Goal: Book appointment/travel/reservation

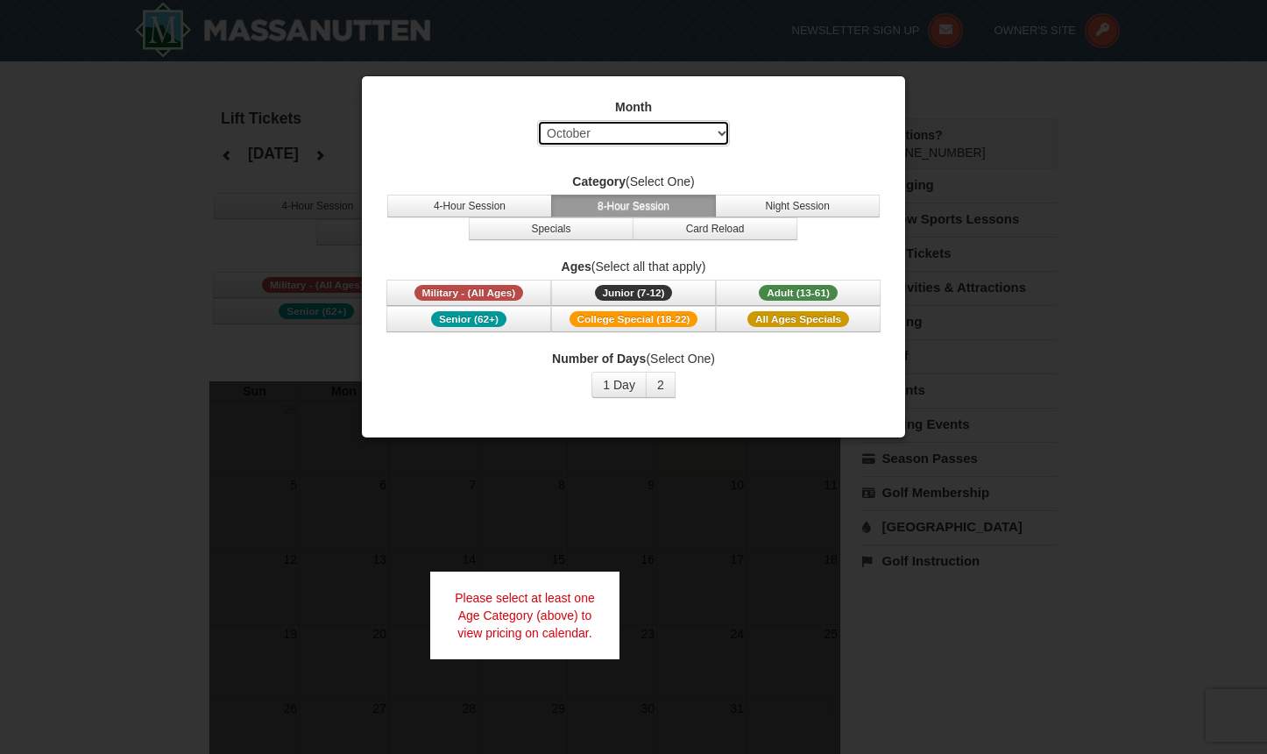
click at [694, 124] on select "Select October November December January February March April May June July Aug…" at bounding box center [633, 133] width 193 height 26
select select "1"
click at [537, 120] on select "Select October November December January February March April May June July Aug…" at bounding box center [633, 133] width 193 height 26
click at [652, 210] on button "8-Hour Session" at bounding box center [633, 206] width 165 height 23
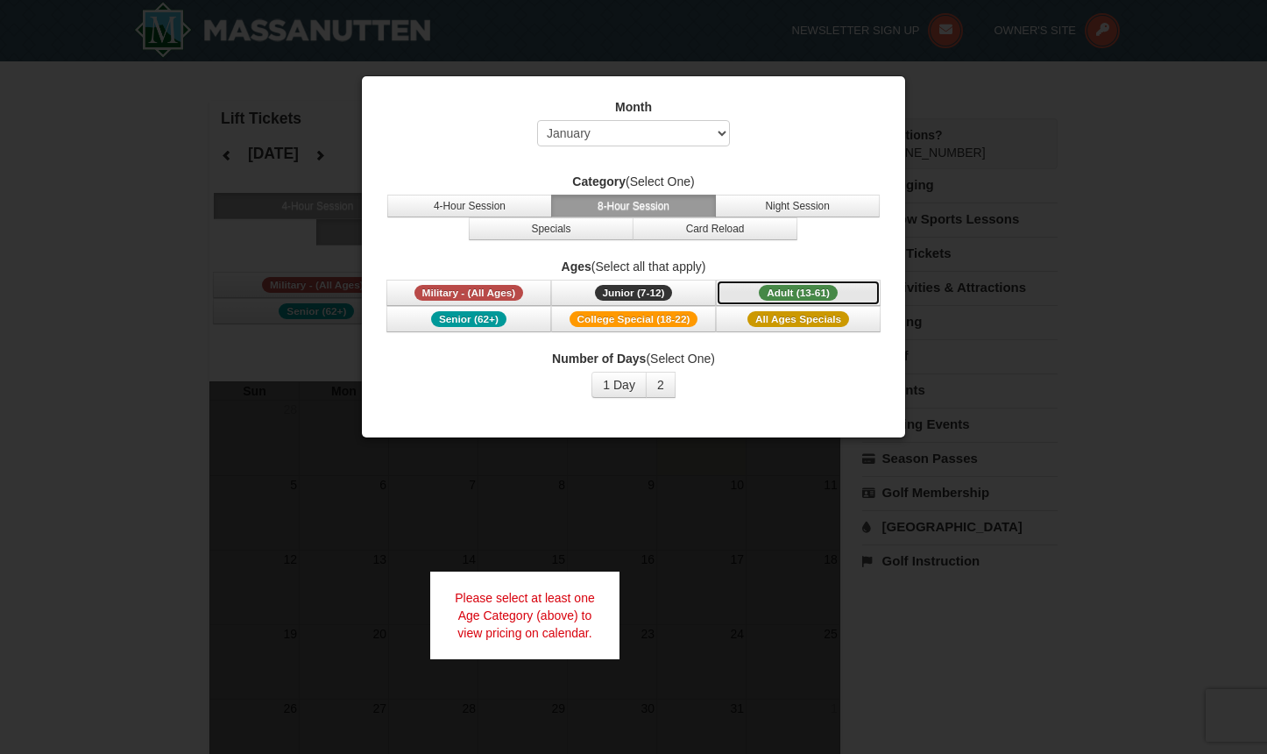
click at [777, 294] on span "Adult (13-61)" at bounding box center [798, 293] width 79 height 16
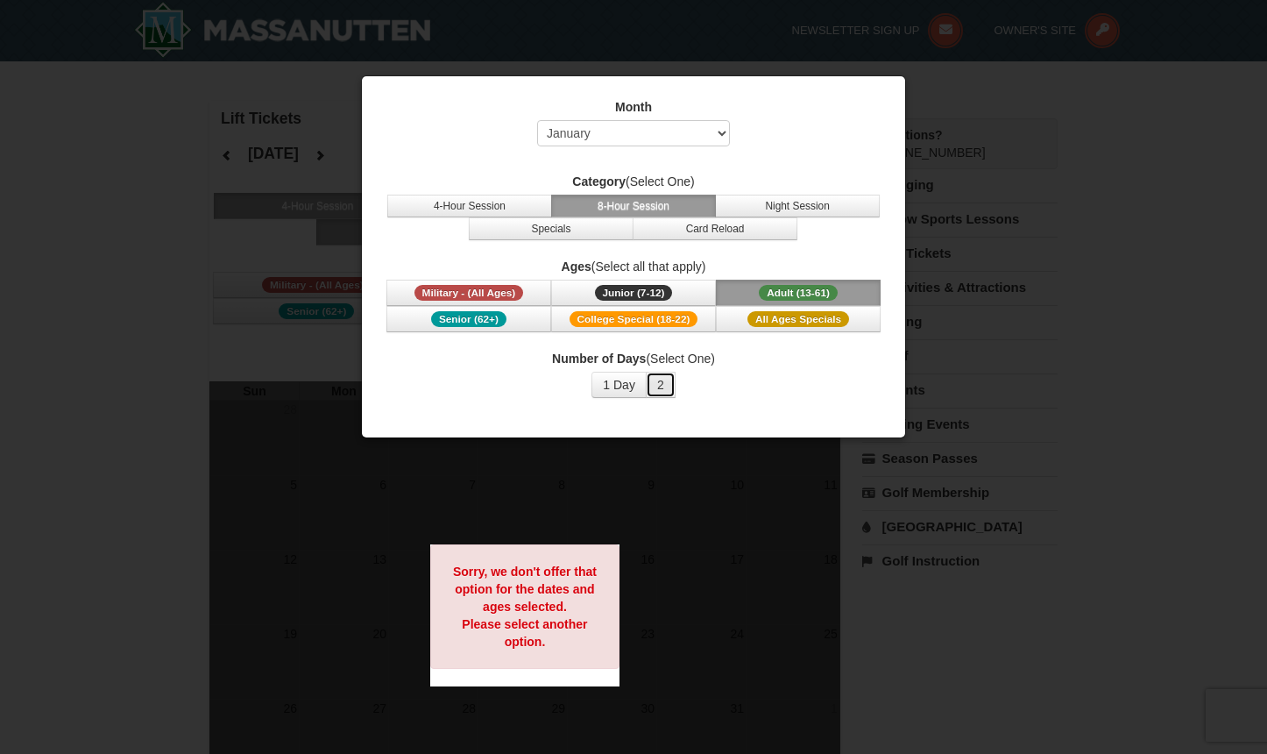
click at [661, 388] on button "2" at bounding box center [661, 385] width 30 height 26
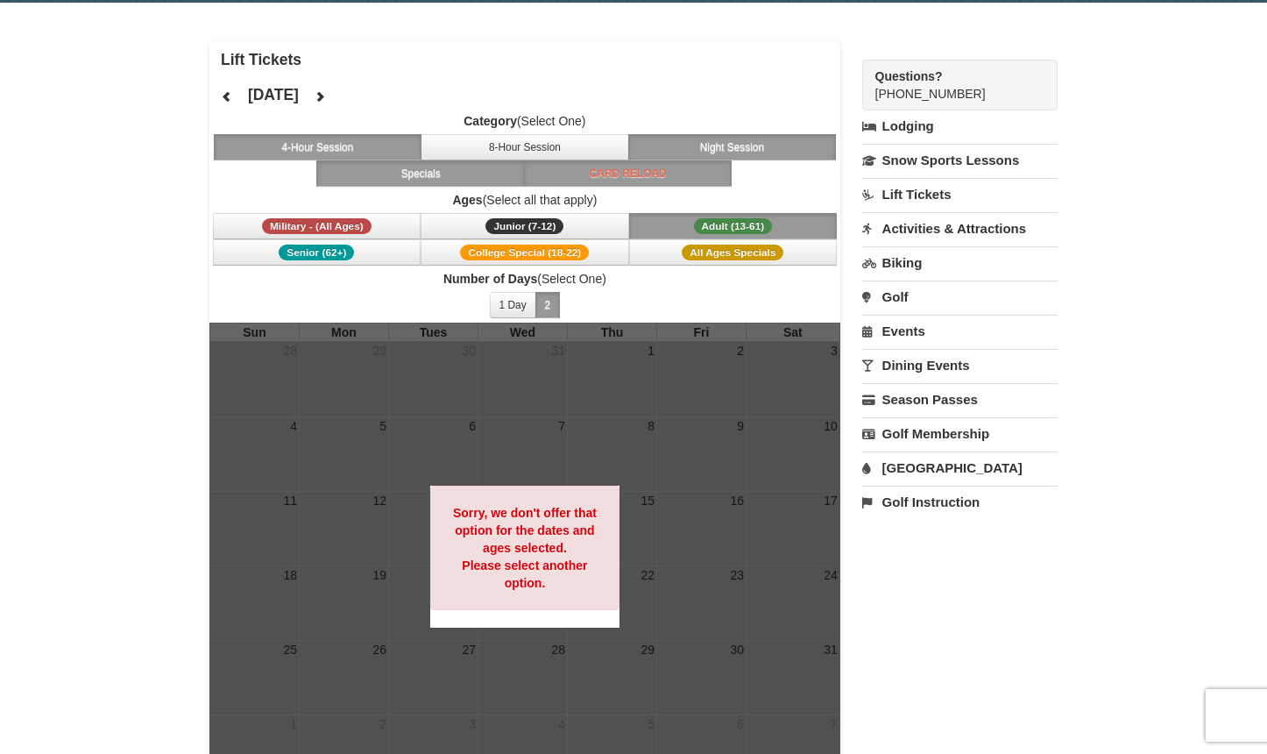
scroll to position [62, 0]
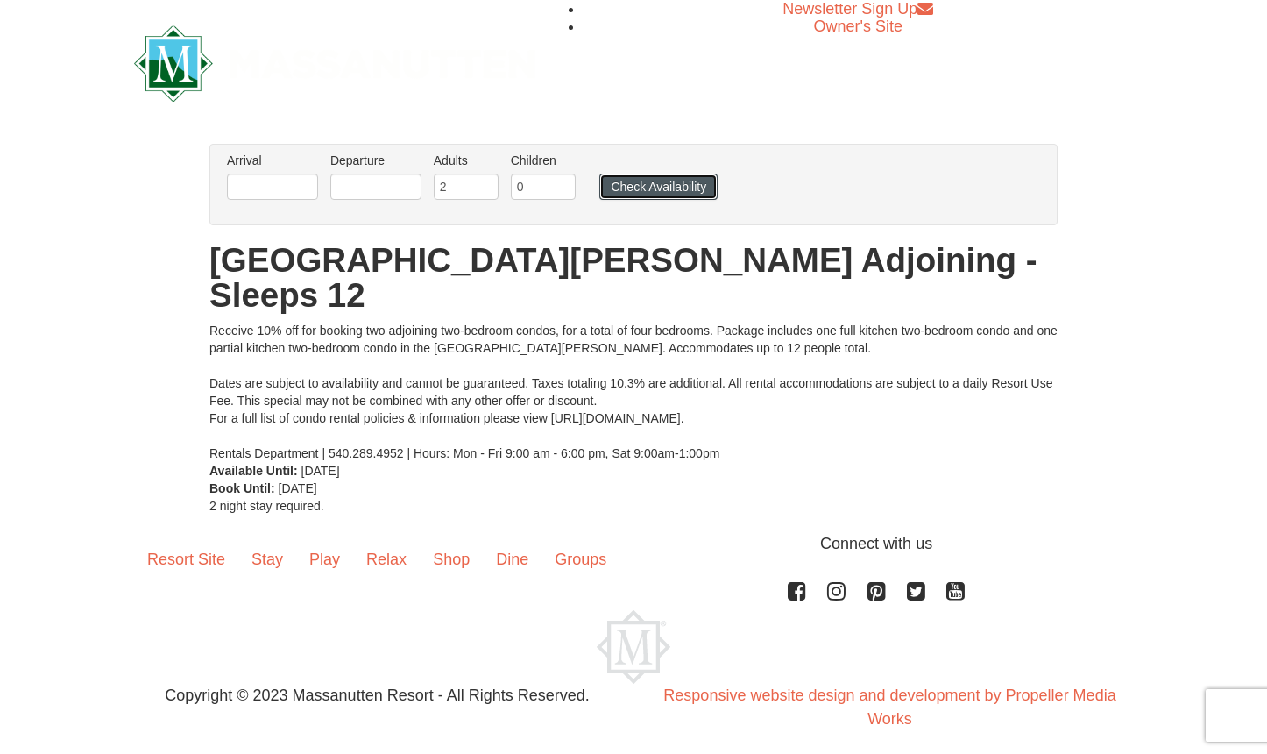
click at [641, 188] on button "Check Availability" at bounding box center [658, 187] width 118 height 26
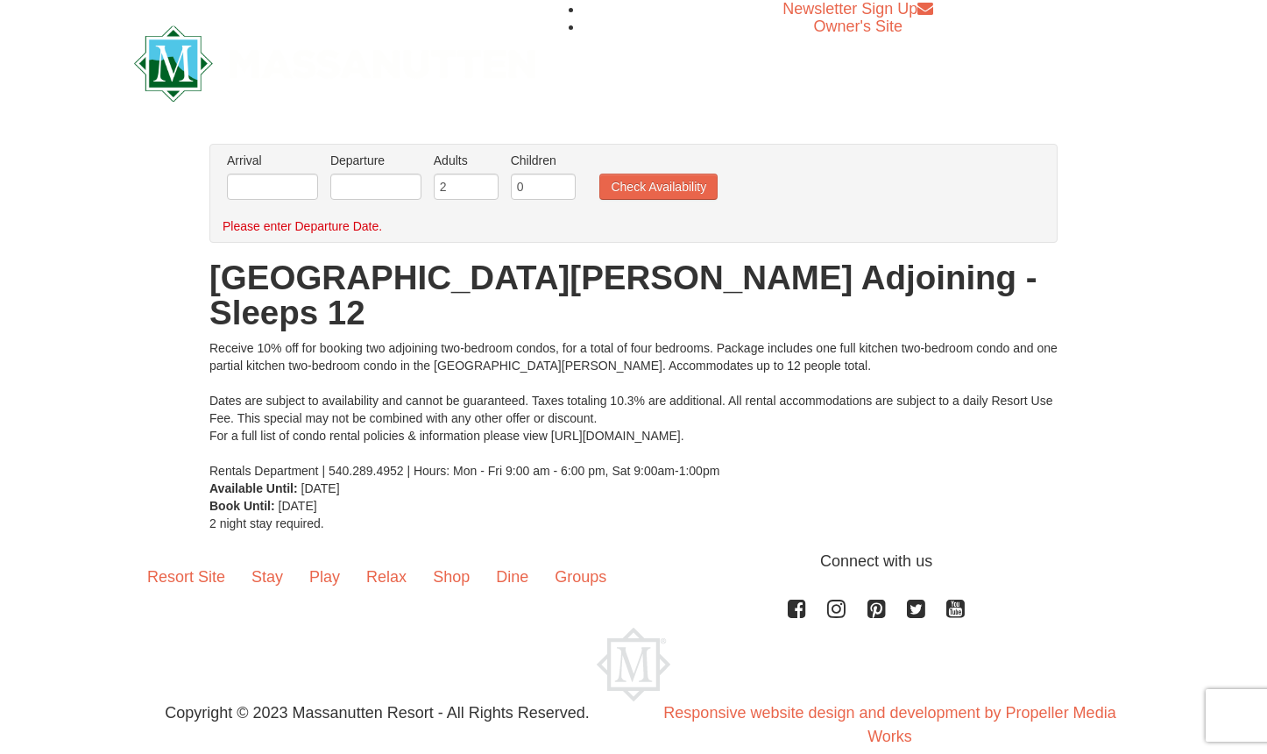
click at [259, 164] on label "Arrival Please format dates MM/DD/YYYY Please format dates MM/DD/YYYY" at bounding box center [272, 161] width 91 height 18
click at [266, 189] on input "text" at bounding box center [272, 187] width 91 height 26
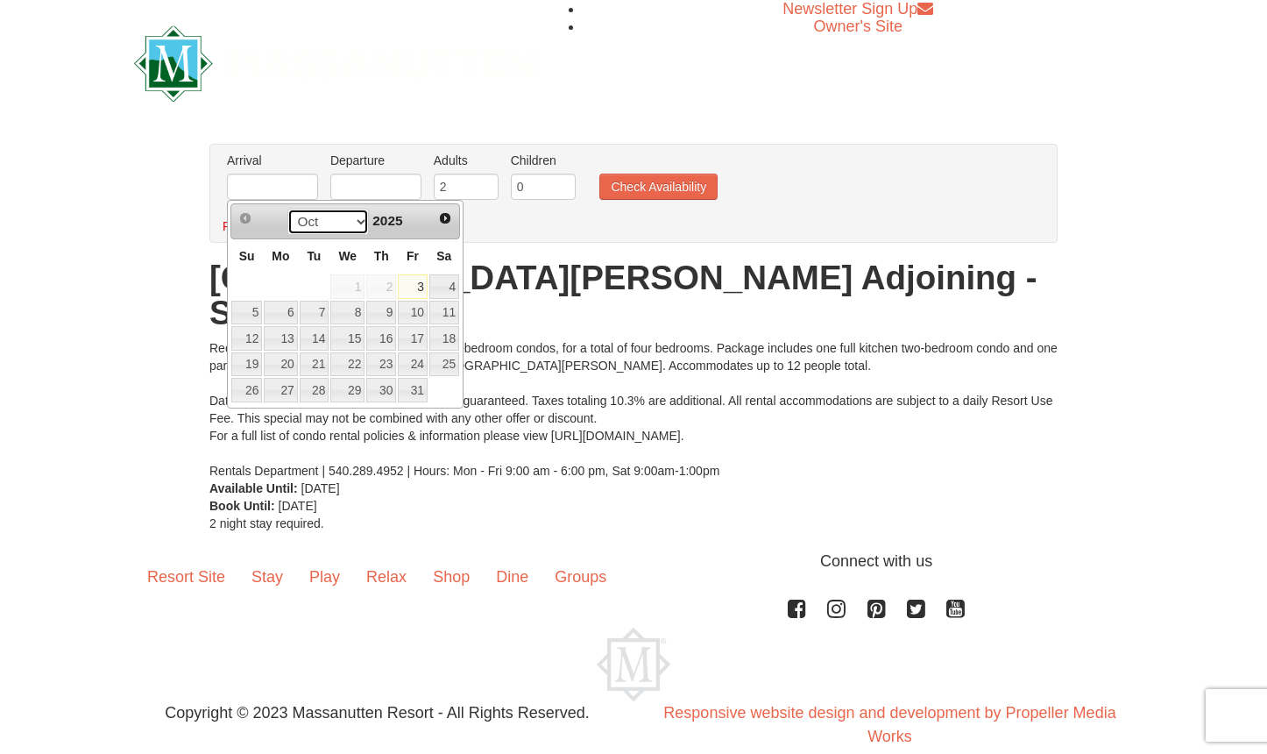
click at [351, 222] on select "Oct Nov Dec" at bounding box center [328, 222] width 82 height 26
click at [285, 282] on link "1" at bounding box center [280, 286] width 33 height 25
type input "[DATE]"
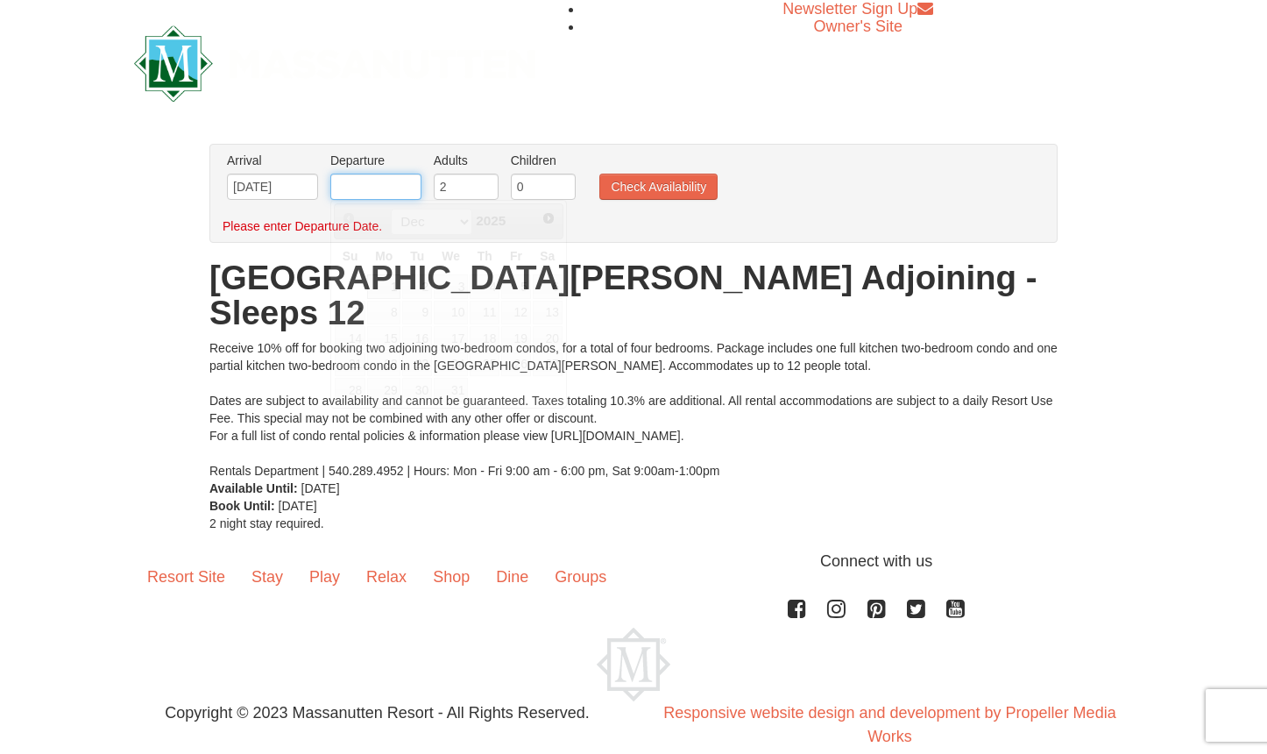
click at [378, 196] on input "text" at bounding box center [375, 187] width 91 height 26
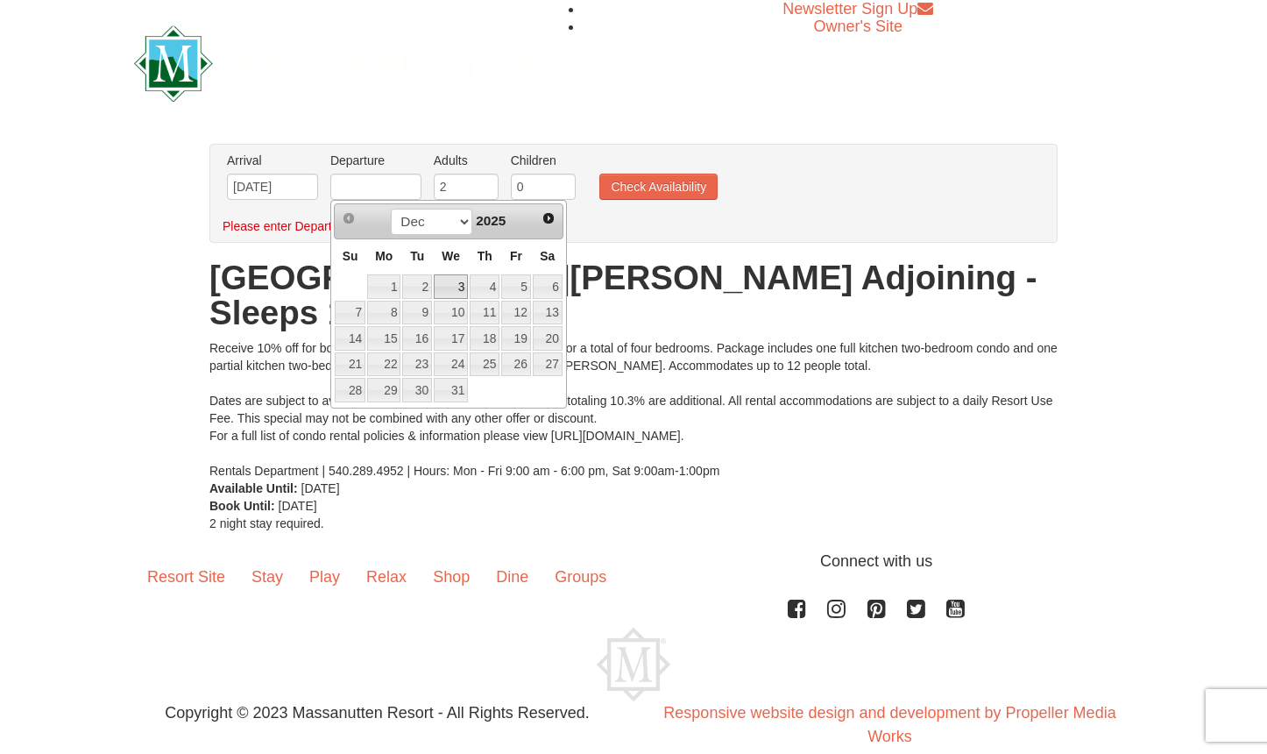
click at [464, 287] on link "3" at bounding box center [451, 286] width 34 height 25
type input "[DATE]"
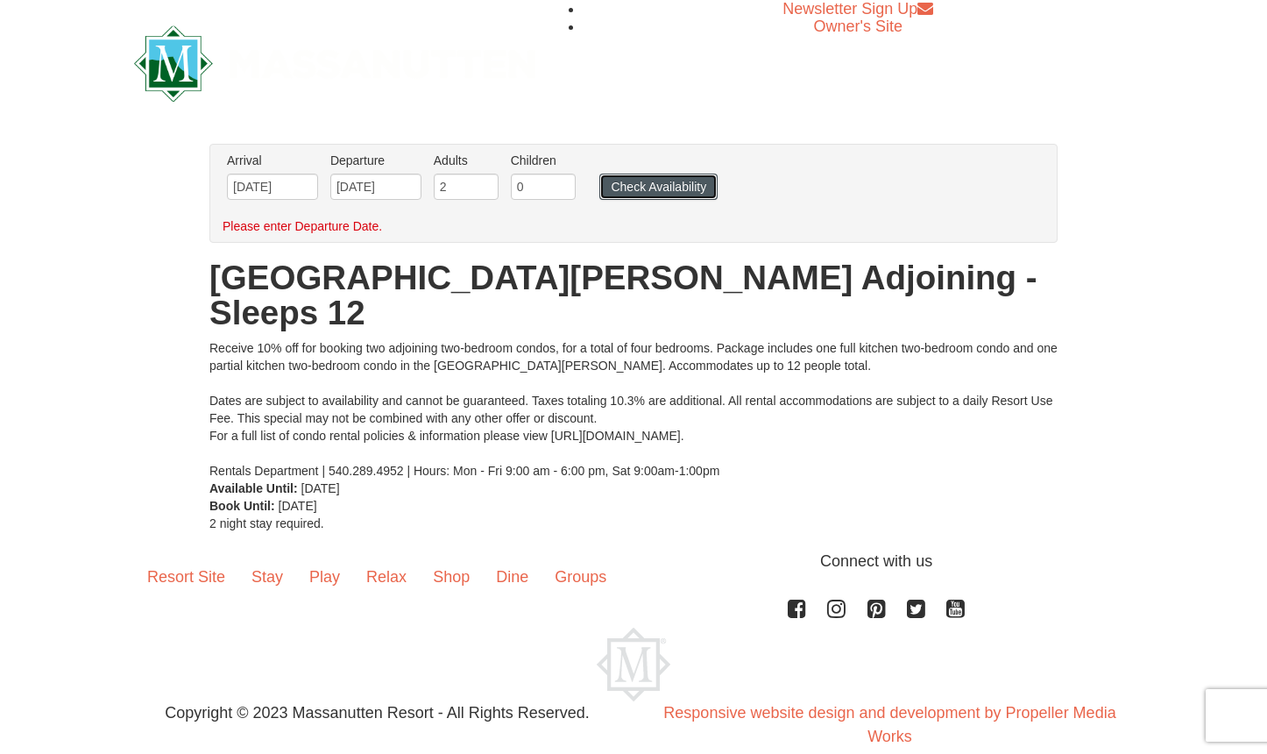
click at [678, 183] on button "Check Availability" at bounding box center [658, 187] width 118 height 26
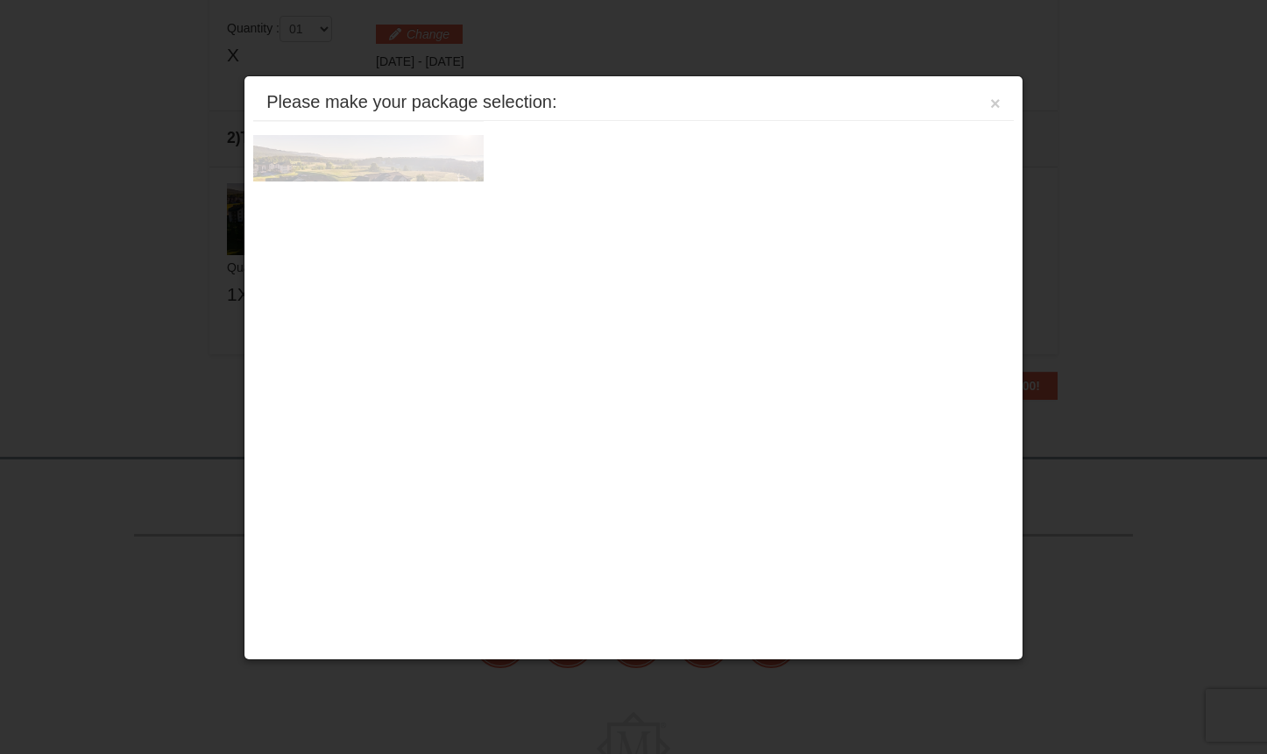
scroll to position [535, 0]
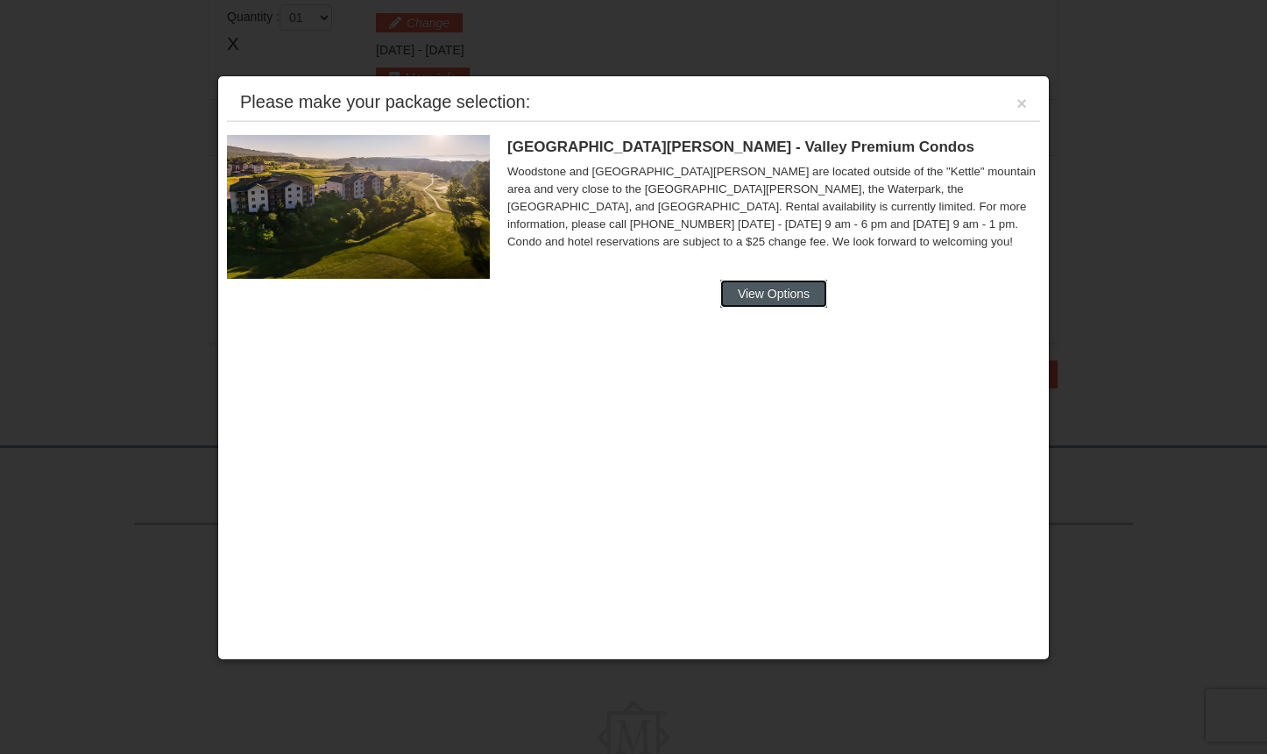
click at [769, 297] on button "View Options" at bounding box center [773, 294] width 107 height 28
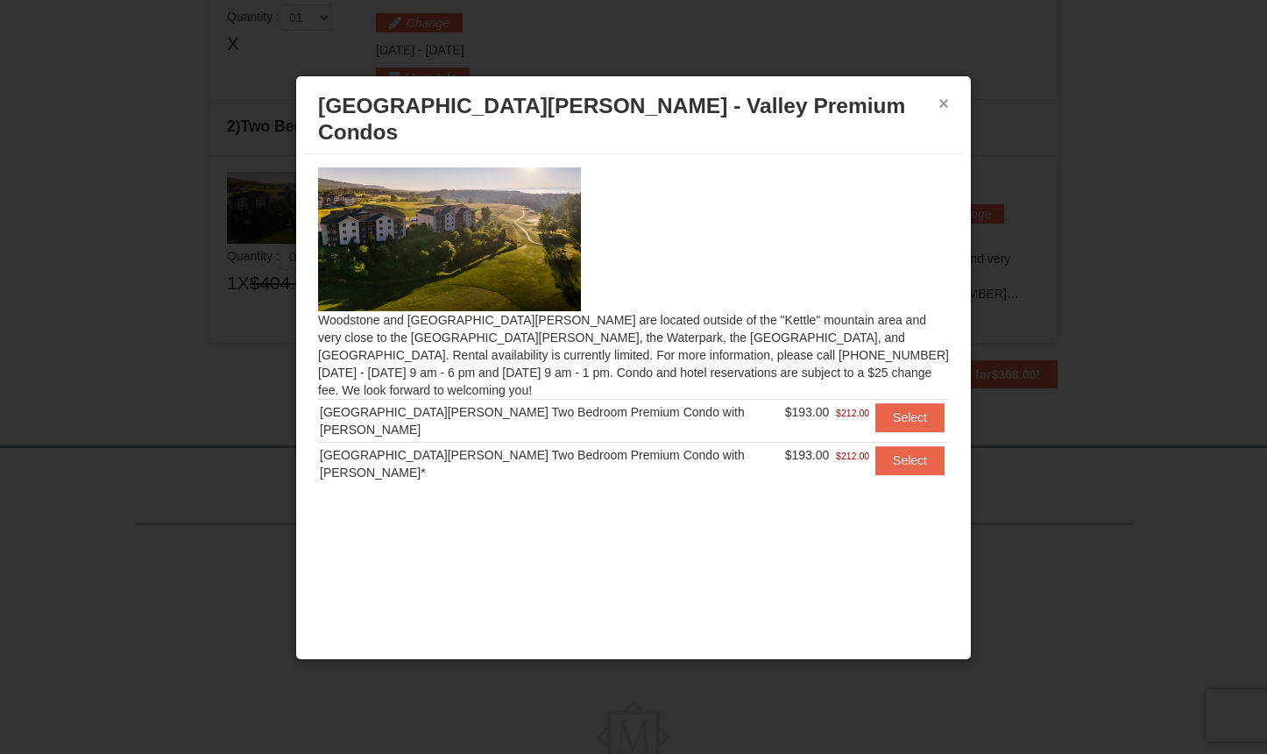
click at [944, 105] on button "×" at bounding box center [944, 104] width 11 height 18
